Goal: Check status: Check status

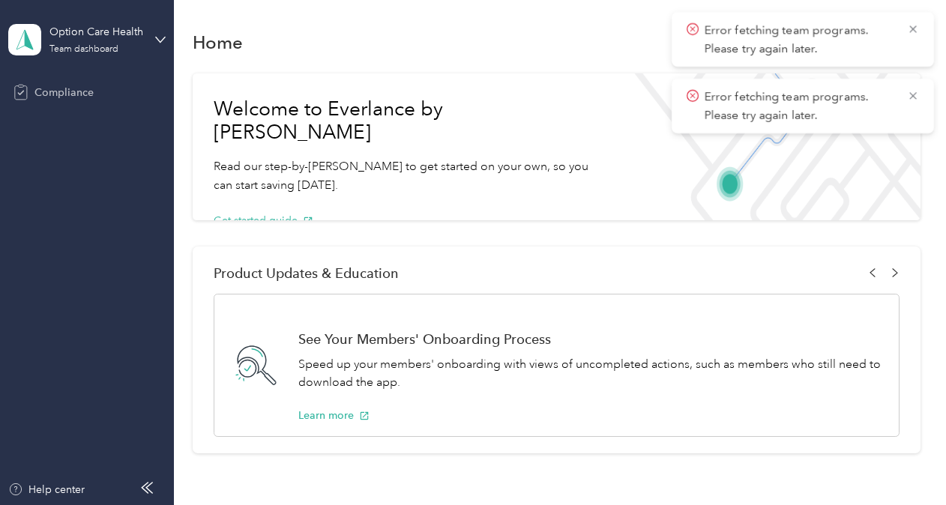
click at [58, 92] on span "Compliance" at bounding box center [63, 93] width 59 height 16
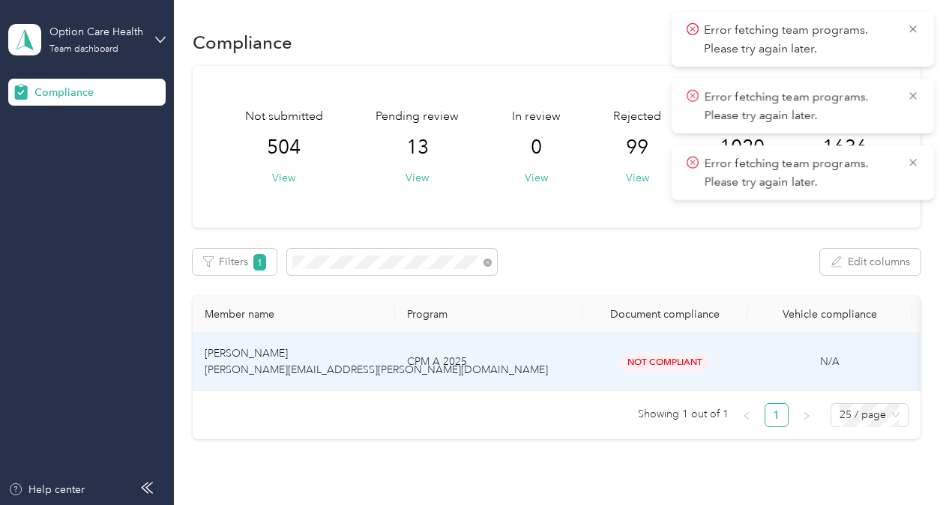
click at [513, 364] on td "CPM A 2025" at bounding box center [488, 363] width 187 height 58
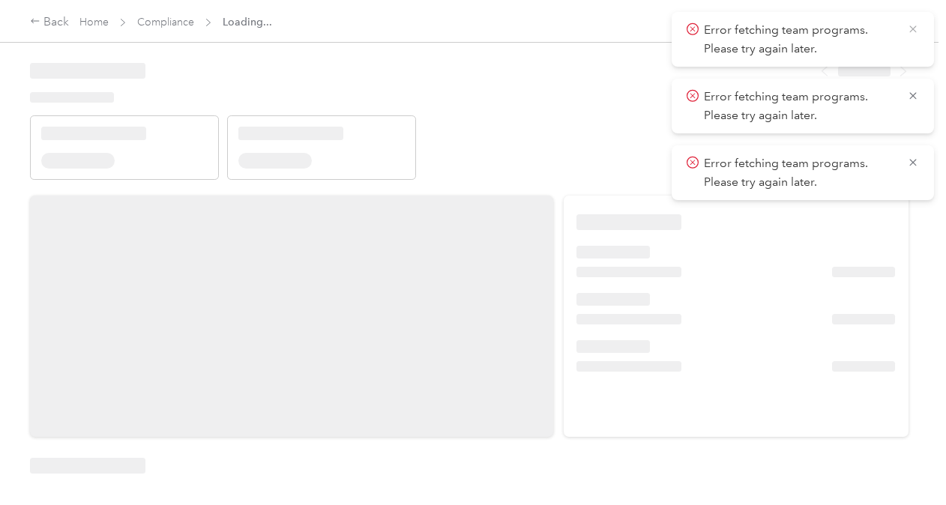
click at [913, 28] on icon at bounding box center [912, 28] width 7 height 7
click at [911, 25] on icon at bounding box center [913, 28] width 12 height 13
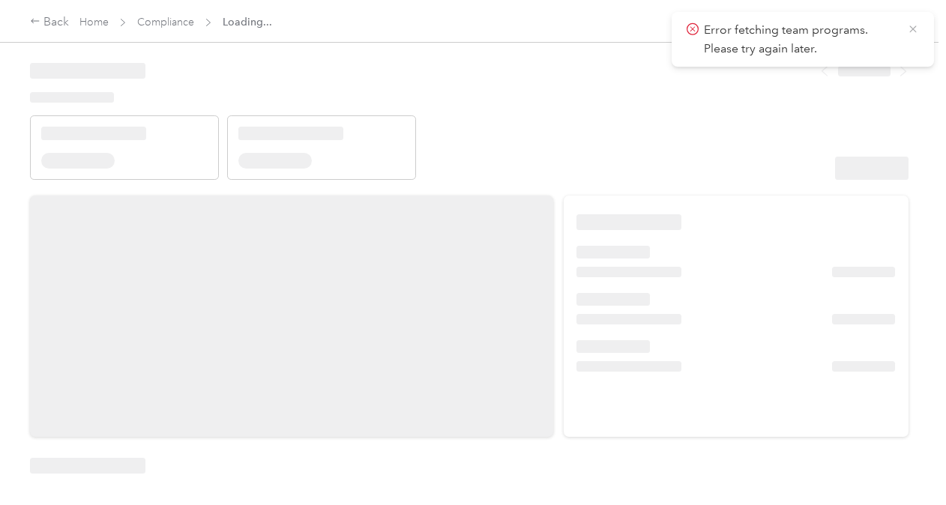
click at [911, 24] on icon at bounding box center [913, 28] width 12 height 13
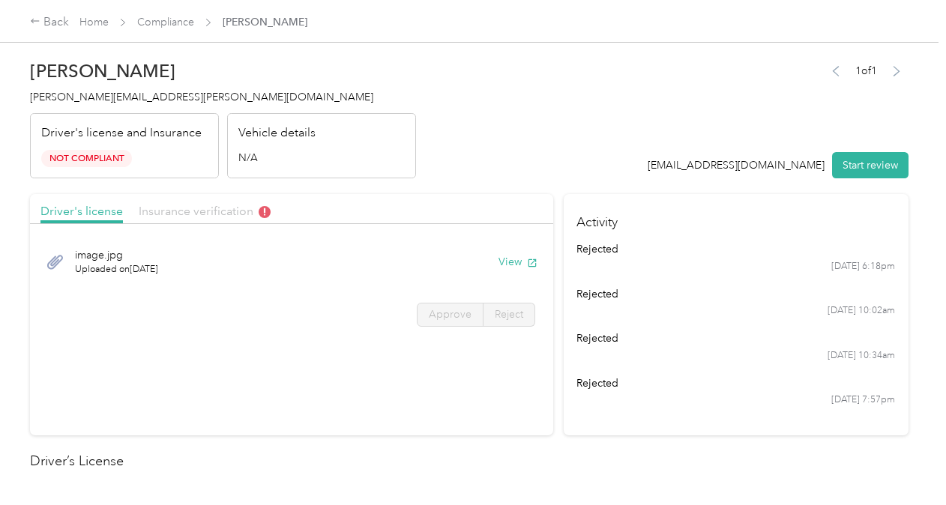
click at [177, 211] on span "Insurance verification" at bounding box center [205, 211] width 132 height 14
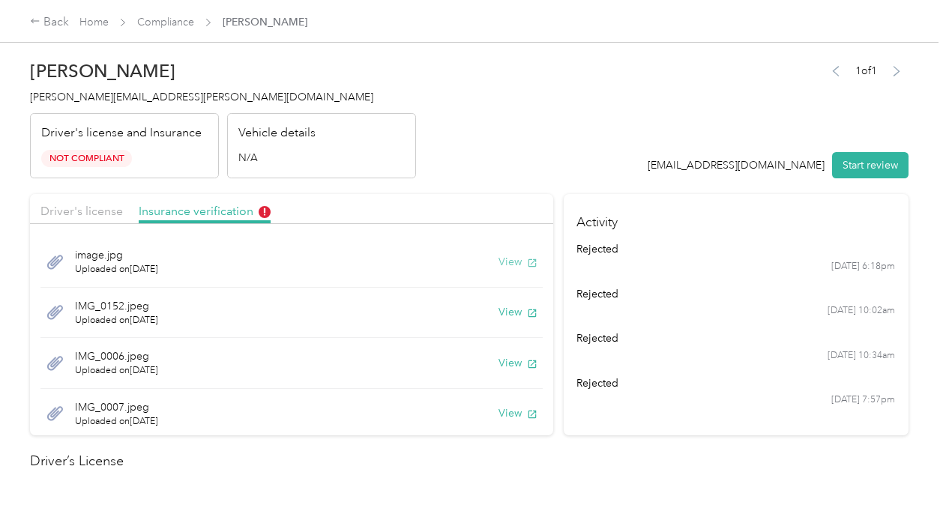
click at [498, 266] on button "View" at bounding box center [517, 262] width 39 height 16
